Goal: Communication & Community: Answer question/provide support

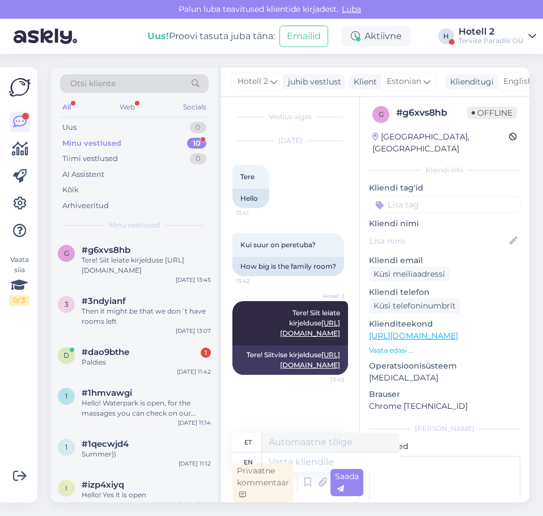
click at [172, 360] on div "Paldies" at bounding box center [146, 362] width 129 height 10
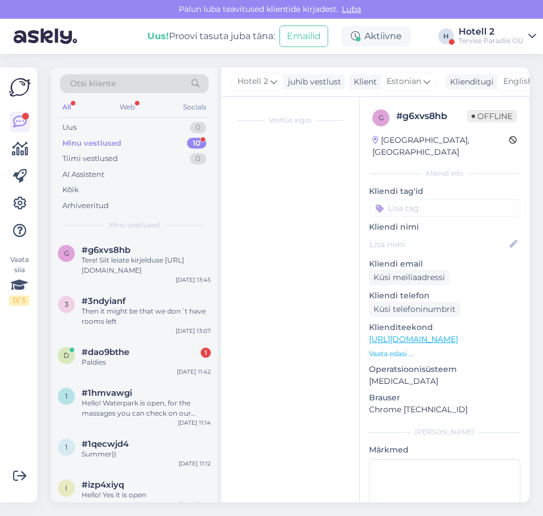
scroll to position [580, 0]
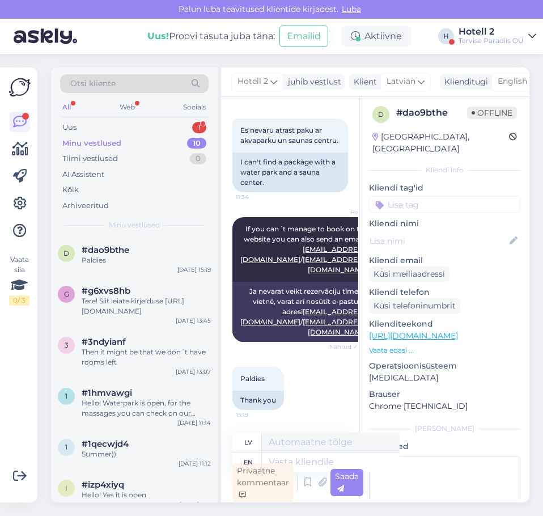
click at [127, 118] on div "Otsi kliente All Web Socials Uus 1 Minu vestlused 10 Tiimi vestlused 0 AI Assis…" at bounding box center [134, 151] width 167 height 169
click at [130, 126] on div "Uus 1" at bounding box center [134, 128] width 148 height 16
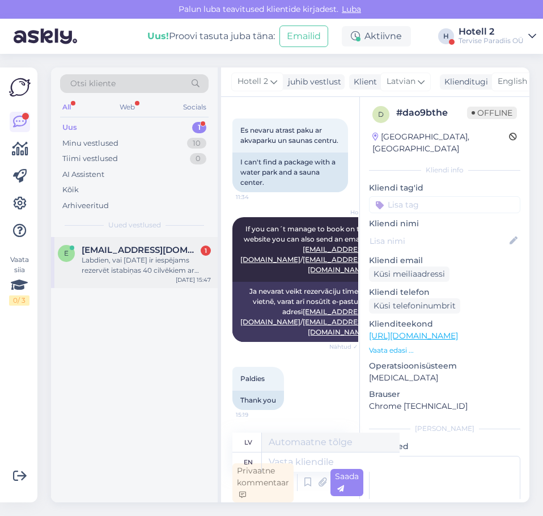
click at [156, 264] on div "Labdien, vai [DATE] ir iespējams rezervēt istabiņas 40 cilvēkiem ar redzes trau…" at bounding box center [146, 265] width 129 height 20
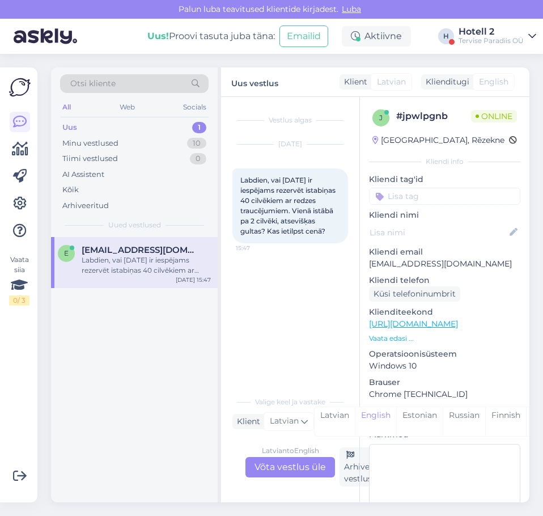
click at [275, 468] on div "Latvian to English Võta vestlus üle" at bounding box center [290, 467] width 90 height 20
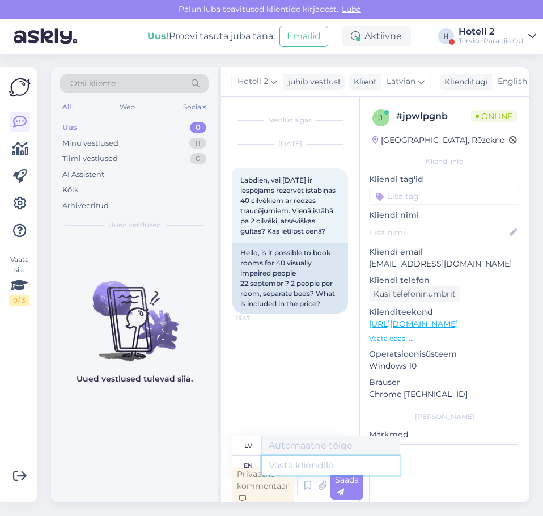
click at [282, 464] on textarea at bounding box center [331, 464] width 138 height 19
type textarea "P"
type textarea "Please"
type textarea "Lūdzu"
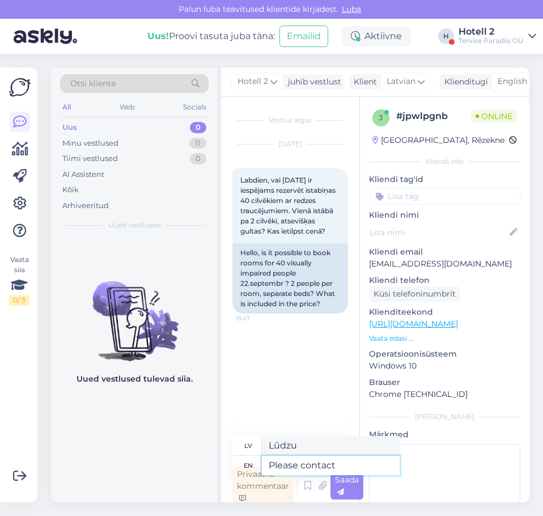
type textarea "Please contact"
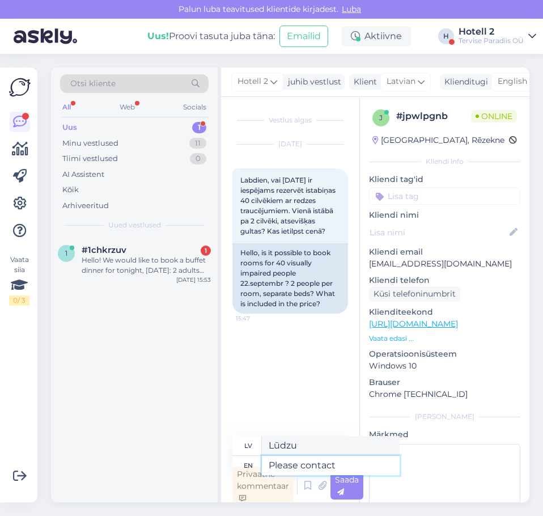
type textarea "Lūdzu, sazinieties"
type textarea "Please contact ou"
type textarea "Lūdzu, sazinieties ar mums"
type textarea "Please contact our"
type textarea "Lūdzu, sazinieties ar mūsu"
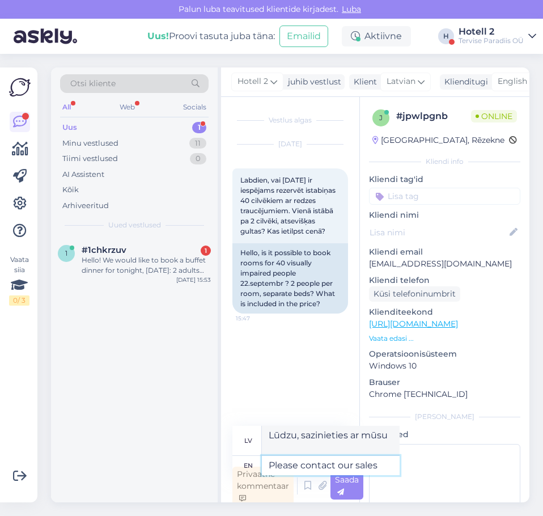
type textarea "Please contact our sales"
type textarea "Lūdzu, sazinieties ar mūsu pārdošanas pārstāvjiem"
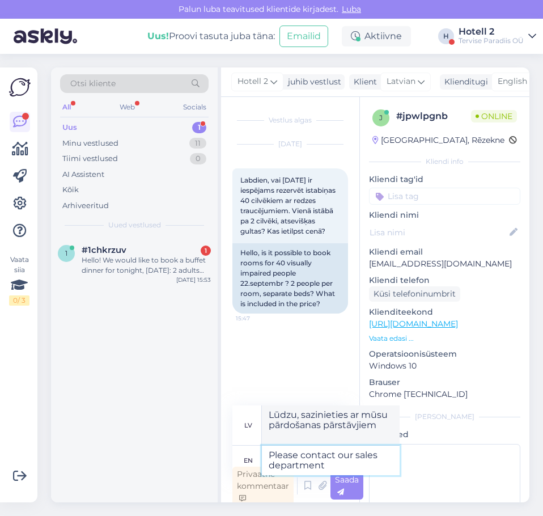
type textarea "Please contact our sales department -"
type textarea "Lūdzu, sazinieties ar mūsu pārdošanas nodaļu"
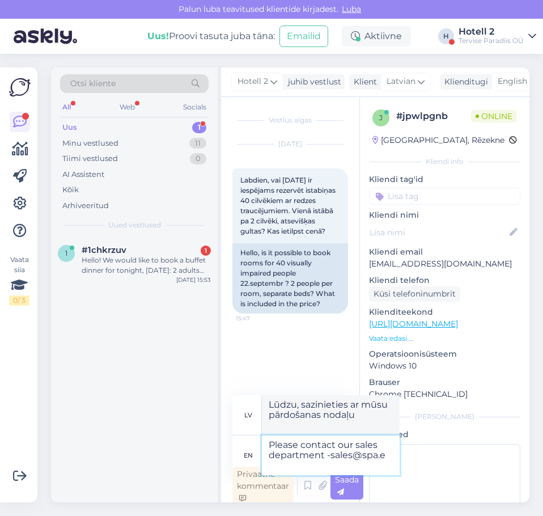
type textarea "Please contact our sales department [EMAIL_ADDRESS][DOMAIN_NAME]"
type textarea "Lūdzu, sazinieties ar mūsu pārdošanas nodaļu [EMAIL_ADDRESS][DOMAIN_NAME]"
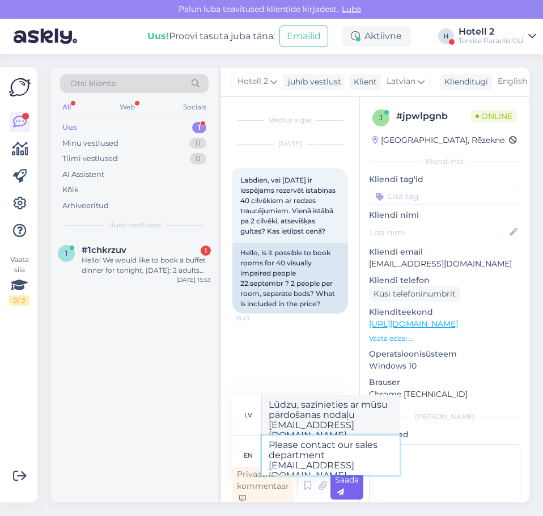
type textarea "Please contact our sales department [EMAIL_ADDRESS][DOMAIN_NAME]"
click at [343, 480] on span "Saada" at bounding box center [347, 485] width 24 height 22
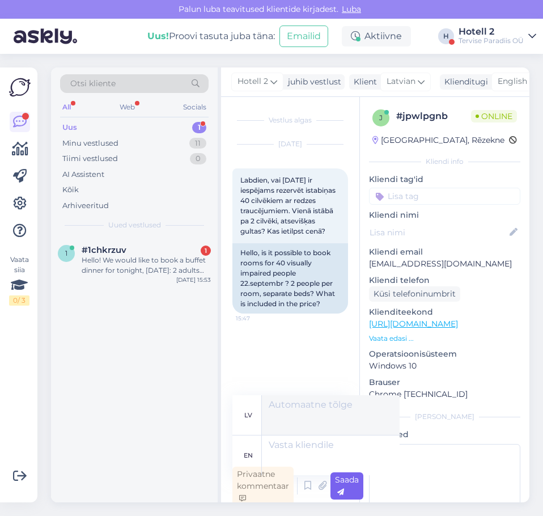
scroll to position [3, 0]
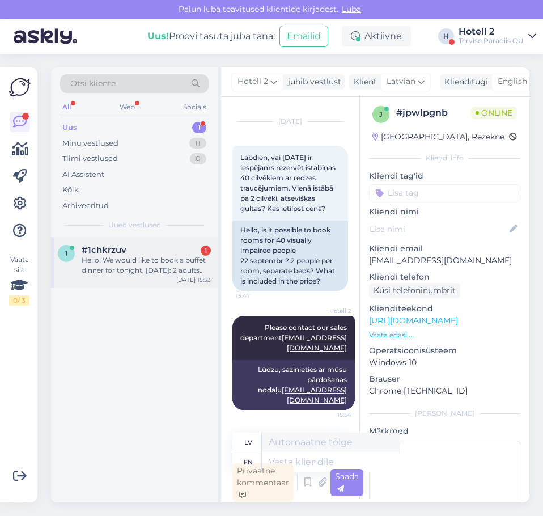
click at [164, 267] on div "Hello! We would like to book a buffet dinner for tonight, [DATE]: 2 adults and …" at bounding box center [146, 265] width 129 height 20
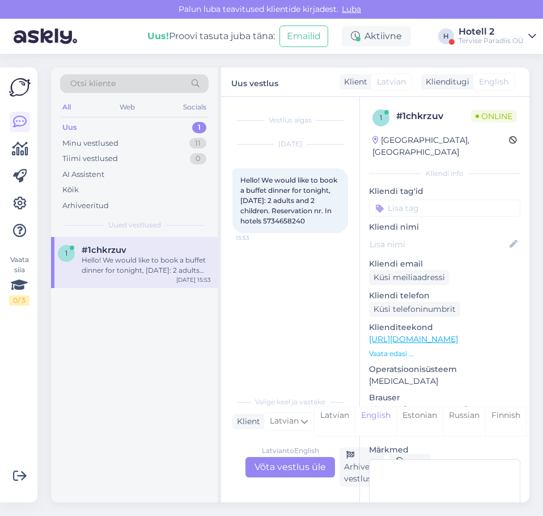
scroll to position [0, 0]
click at [297, 465] on div "Latvian to English Võta vestlus üle" at bounding box center [290, 467] width 90 height 20
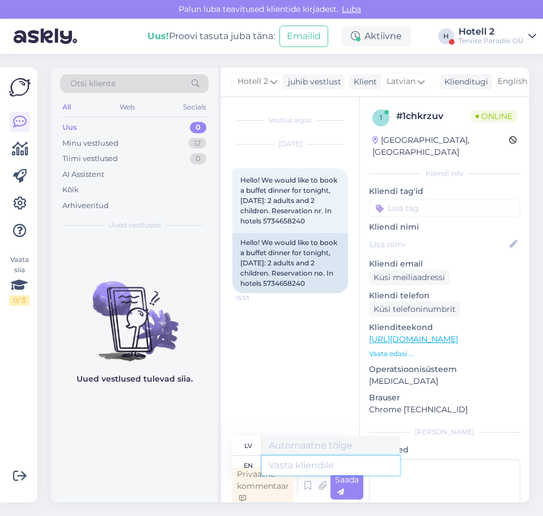
click at [284, 461] on textarea at bounding box center [331, 464] width 138 height 19
type textarea "On"
type textarea "Ieslēgts"
type textarea "On whose"
type textarea "Uz kura"
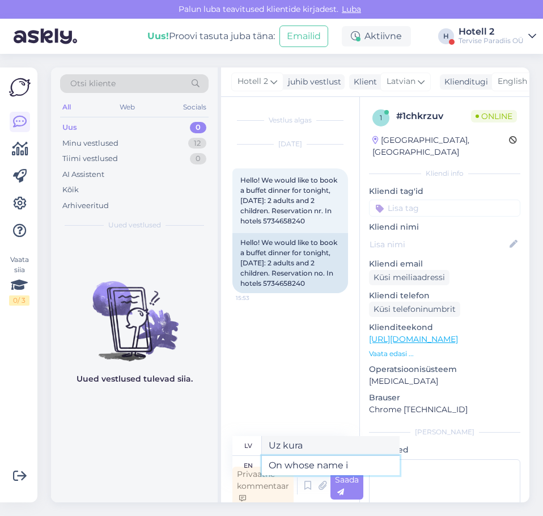
type textarea "On whose name is"
type textarea "Uz kura vārda"
type textarea "On whose name is"
type textarea "Uz kura vārda ir"
type textarea "On whose name is the reservation?"
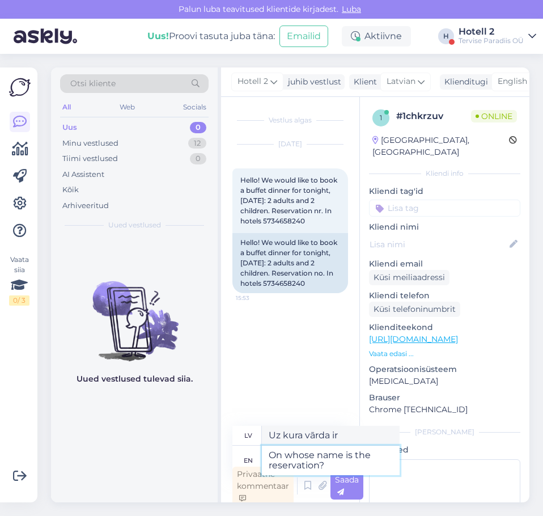
type textarea "Uz kura vārda ir rezervācija?"
type textarea "On whose name is the reservation?"
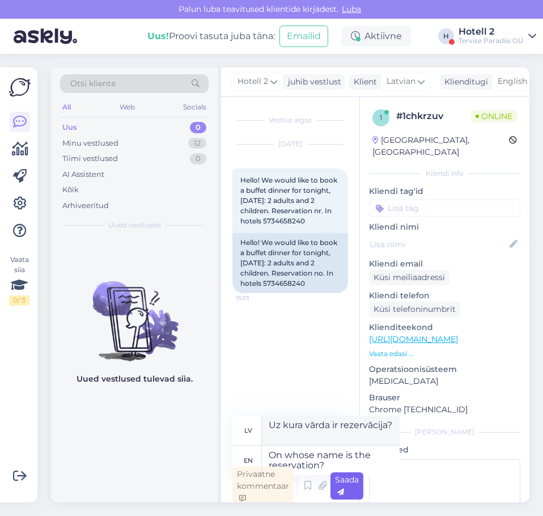
click at [347, 486] on div "Saada" at bounding box center [346, 485] width 33 height 27
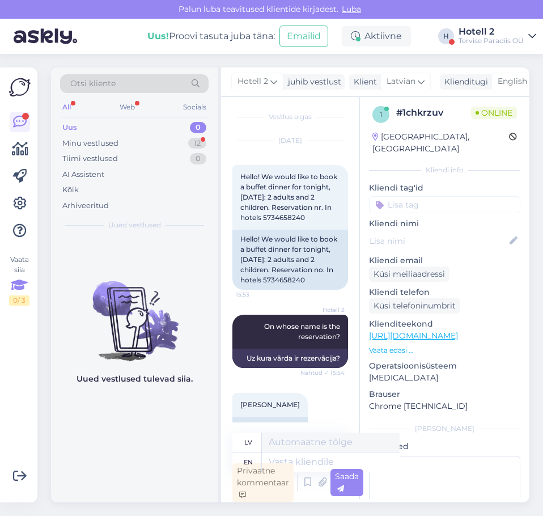
scroll to position [57, 0]
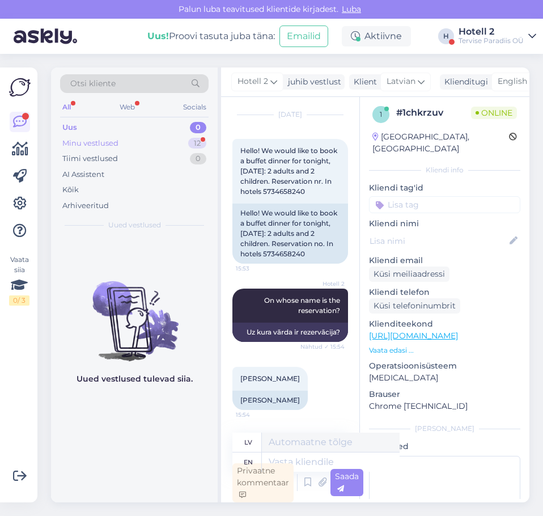
click at [156, 141] on div "Minu vestlused 12" at bounding box center [134, 143] width 148 height 16
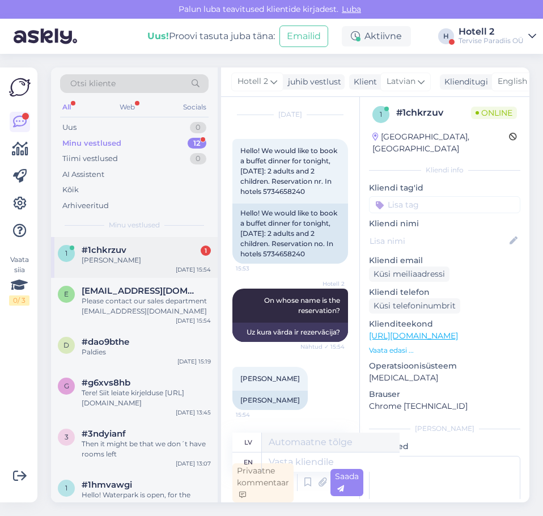
click at [135, 254] on div "#1chkrzuv 1" at bounding box center [146, 250] width 129 height 10
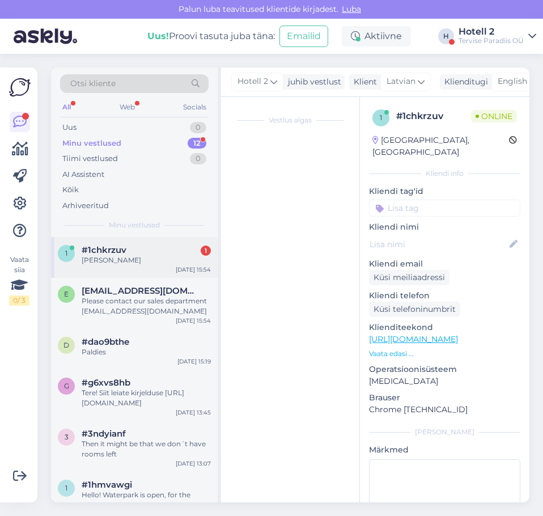
scroll to position [3, 0]
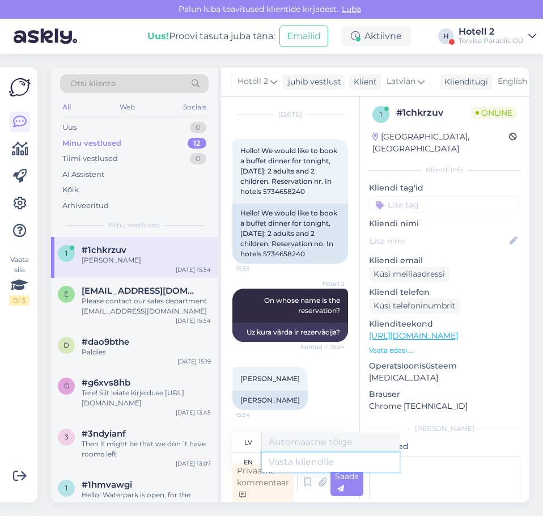
click at [290, 461] on textarea at bounding box center [331, 461] width 138 height 19
type textarea "Dinner"
type textarea "Vakariņas"
type textarea "Dinner is"
type textarea "Vakariņas ir"
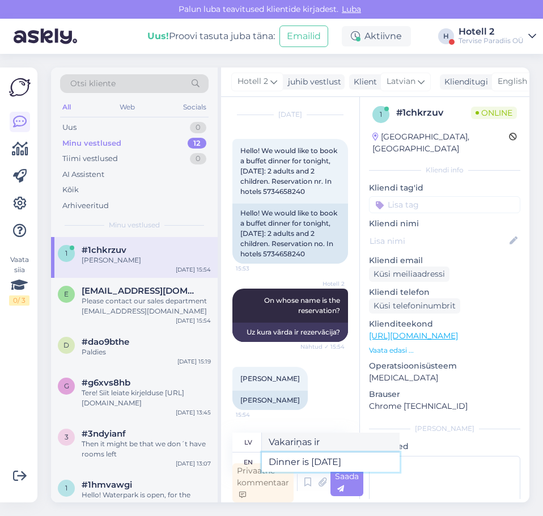
type textarea "Dinner is [DATE]"
type textarea "Vakariņas ir šodien"
type textarea "Dinner is [DATE] from 1"
type textarea "Vakariņas šodien ir no plkst."
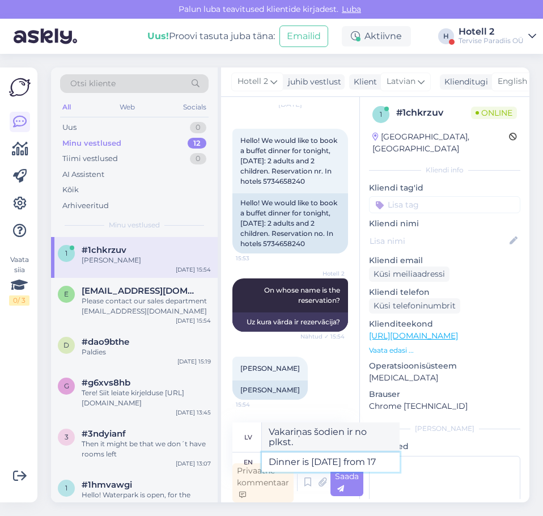
type textarea "Dinner is [DATE] from 17"
type textarea "Vakariņas šodien no 17."
type textarea "Dinner is [DATE] from 17 until"
type textarea "Vakariņas šodien no 17 līdz"
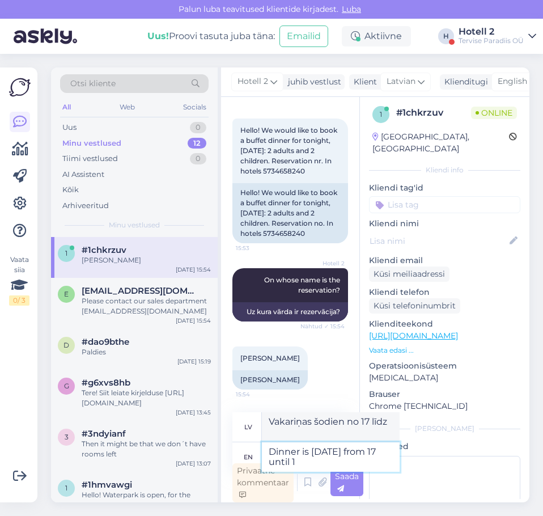
type textarea "Dinner is [DATE] from 17 until 19"
type textarea "Vakariņas šodien no 17 līdz 19"
type textarea "Dinner is [DATE] from 17 until 19 we wil"
type textarea "Vakariņas šodien no pulksten 17 līdz 19"
type textarea "Dinner is [DATE] from 17 until 19 we will re"
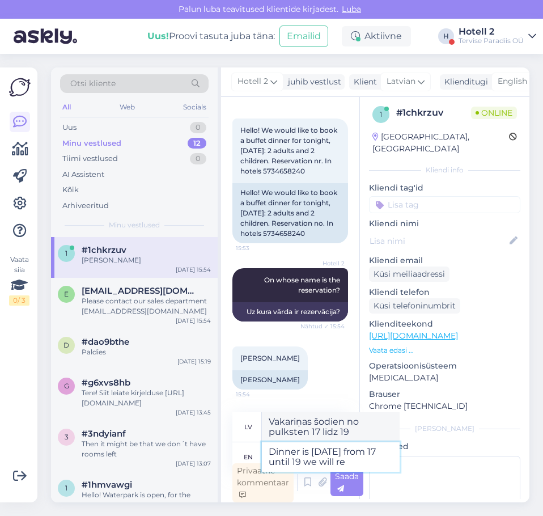
type textarea "Vakariņas šodien būs no pulksten 17 līdz 19."
type textarea "Dinner is [DATE] from 17 until 19 we will reser"
type textarea "Vakariņas šodien no 17 līdz 19, mēs rezervēsim"
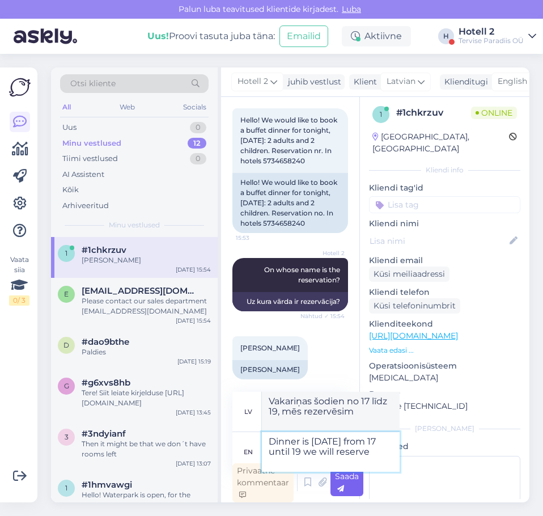
type textarea "Dinner is [DATE] from 17 until 19 we will reserve"
click at [360, 480] on div "Saada" at bounding box center [346, 482] width 33 height 27
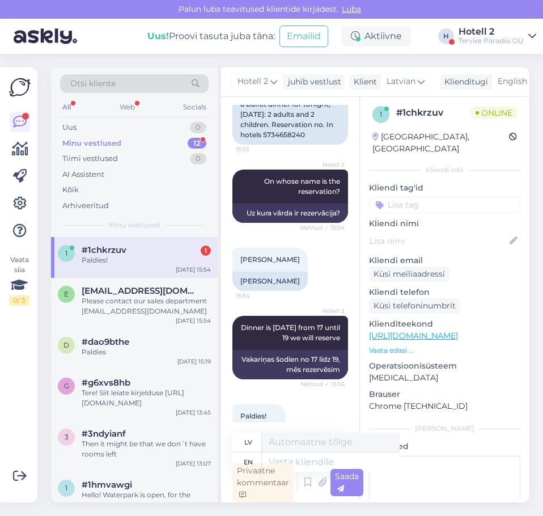
scroll to position [213, 0]
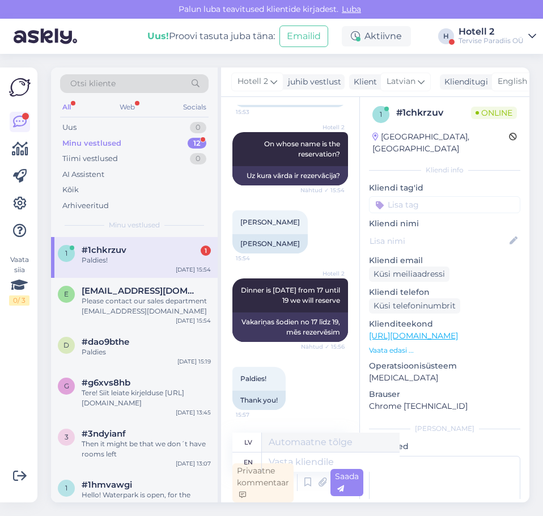
click at [131, 259] on div "Paldies!" at bounding box center [146, 260] width 129 height 10
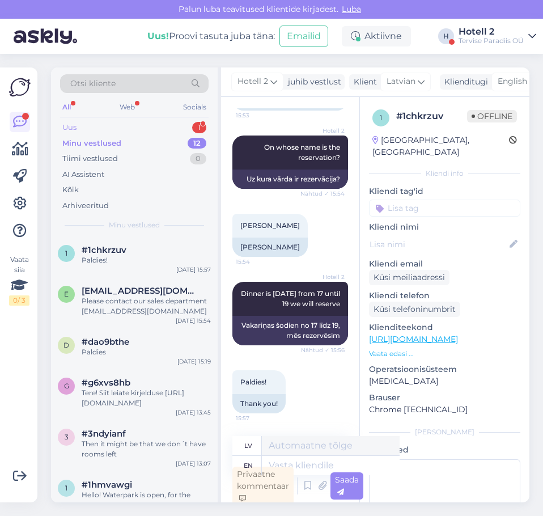
click at [170, 125] on div "Uus 1" at bounding box center [134, 128] width 148 height 16
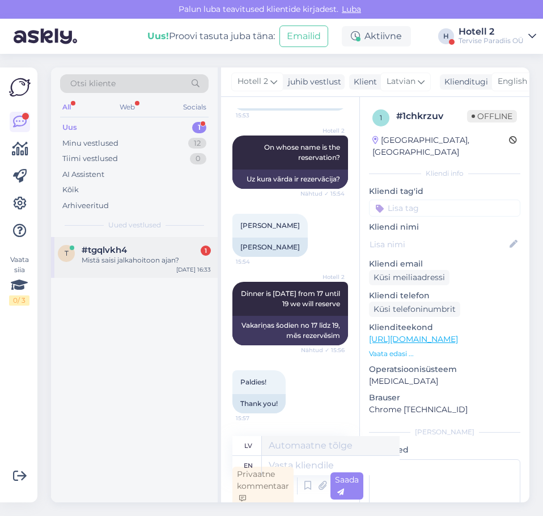
click at [154, 254] on div "#tgqlvkh4 1" at bounding box center [146, 250] width 129 height 10
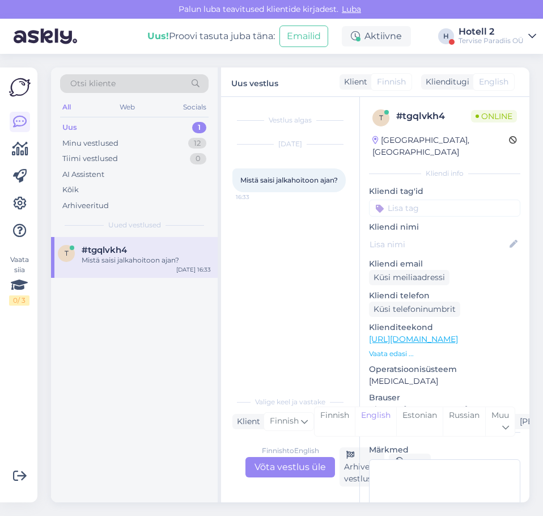
click at [266, 466] on div "Finnish to English Võta vestlus üle" at bounding box center [290, 467] width 90 height 20
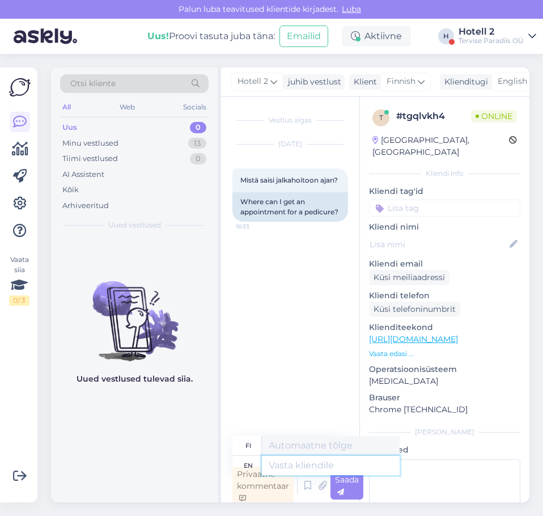
click at [283, 462] on textarea at bounding box center [331, 464] width 138 height 19
type textarea "Please write"
type textarea "Ole hyvä"
type textarea "Please write an"
type textarea "Kirjoita"
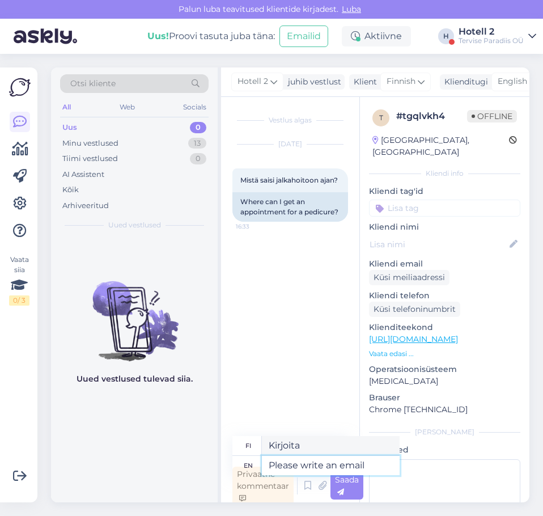
type textarea "Please write an email"
type textarea "Kirjoita sähköposti"
type textarea "Please write an email to"
type textarea "Kirjoita sähköpostia osoitteeseen"
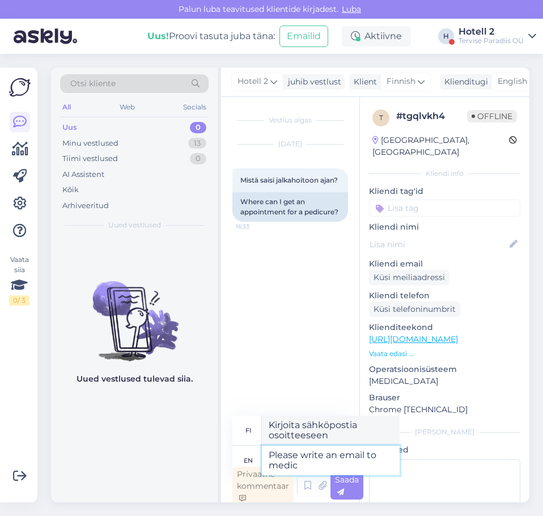
type textarea "Please write an email to medic@"
type textarea "Kirjoita sähköpostia lääkärille"
type textarea "Please write an email to [EMAIL_ADDRESS][DOMAIN_NAME]"
type textarea "Lähetä sähköpostia osoitteeseen [EMAIL_ADDRESS][DOMAIN_NAME]"
type textarea "Please write an email to [EMAIL_ADDRESS][DOMAIN_NAME] or"
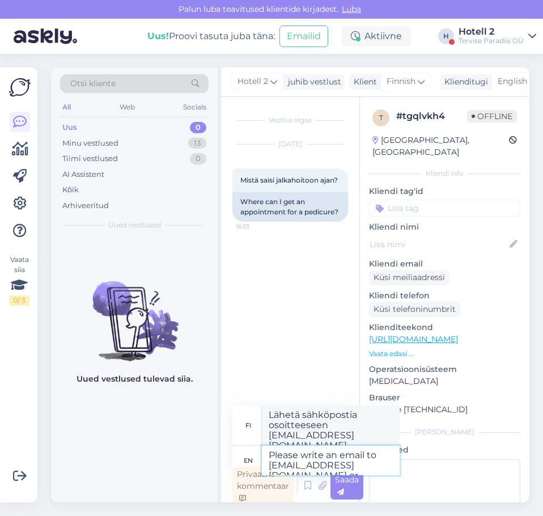
type textarea "Lähetä sähköpostia osoitteeseen [EMAIL_ADDRESS][DOMAIN_NAME] tai"
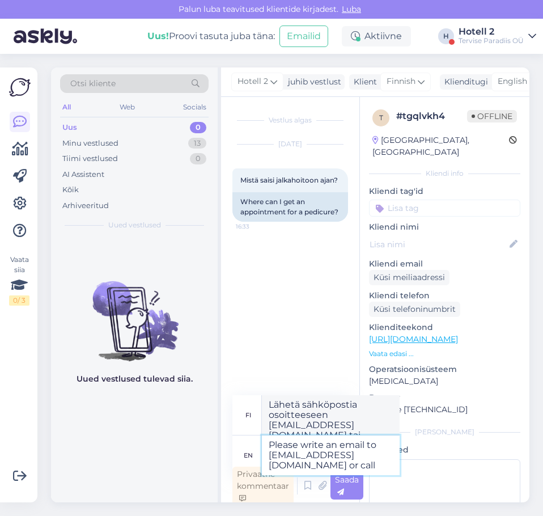
type textarea "Please write an email to [EMAIL_ADDRESS][DOMAIN_NAME] or call"
type textarea "Lähetä sähköpostia osoitteeseen [EMAIL_ADDRESS][DOMAIN_NAME] tai soita"
type textarea "Please write an email to [EMAIL_ADDRESS][DOMAIN_NAME] or call 44"
type textarea "Lähetä sähköpostia osoitteeseen [EMAIL_ADDRESS][DOMAIN_NAME] tai soita numeroon…"
type textarea "Please write an email to [EMAIL_ADDRESS][DOMAIN_NAME] or call [PHONE_NUMBER]"
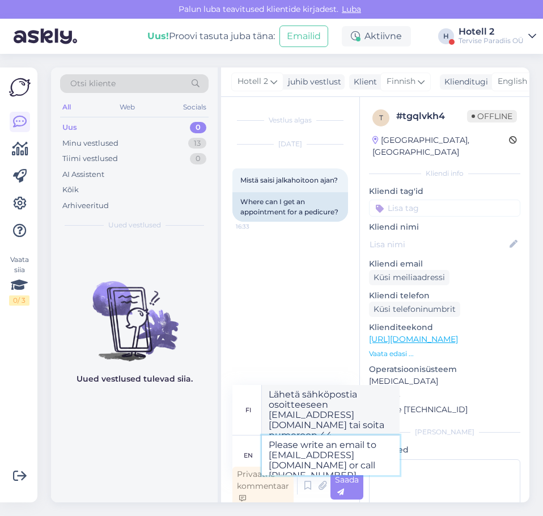
type textarea "Lähetä sähköpostia osoitteeseen [EMAIL_ADDRESS][DOMAIN_NAME] tai soita numeroon…"
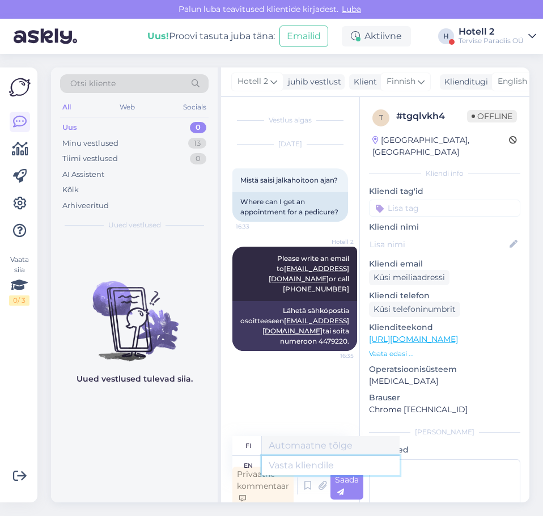
scroll to position [3, 0]
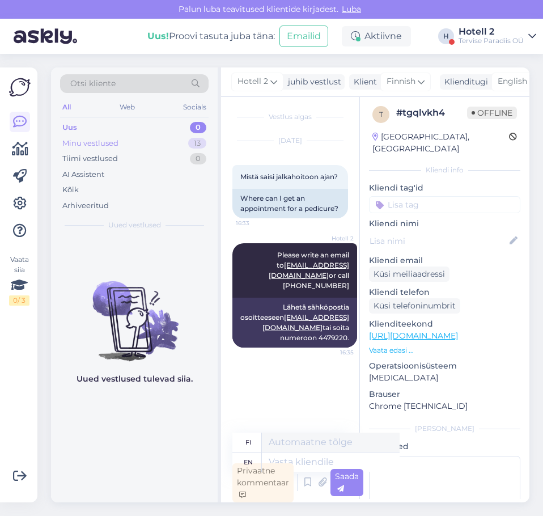
click at [174, 144] on div "Minu vestlused 13" at bounding box center [134, 143] width 148 height 16
